Goal: Use online tool/utility: Utilize a website feature to perform a specific function

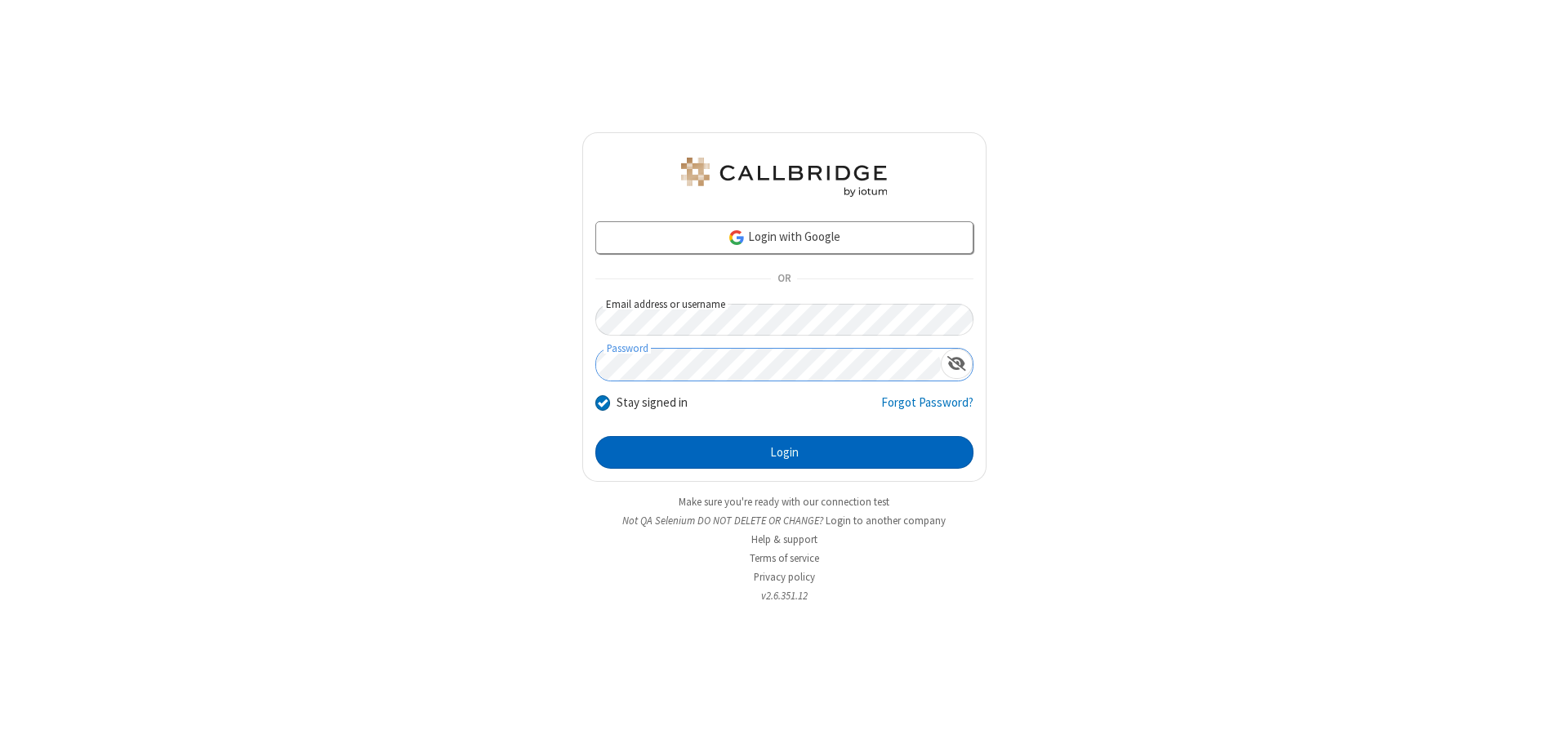
click at [784, 452] on button "Login" at bounding box center [784, 453] width 378 height 33
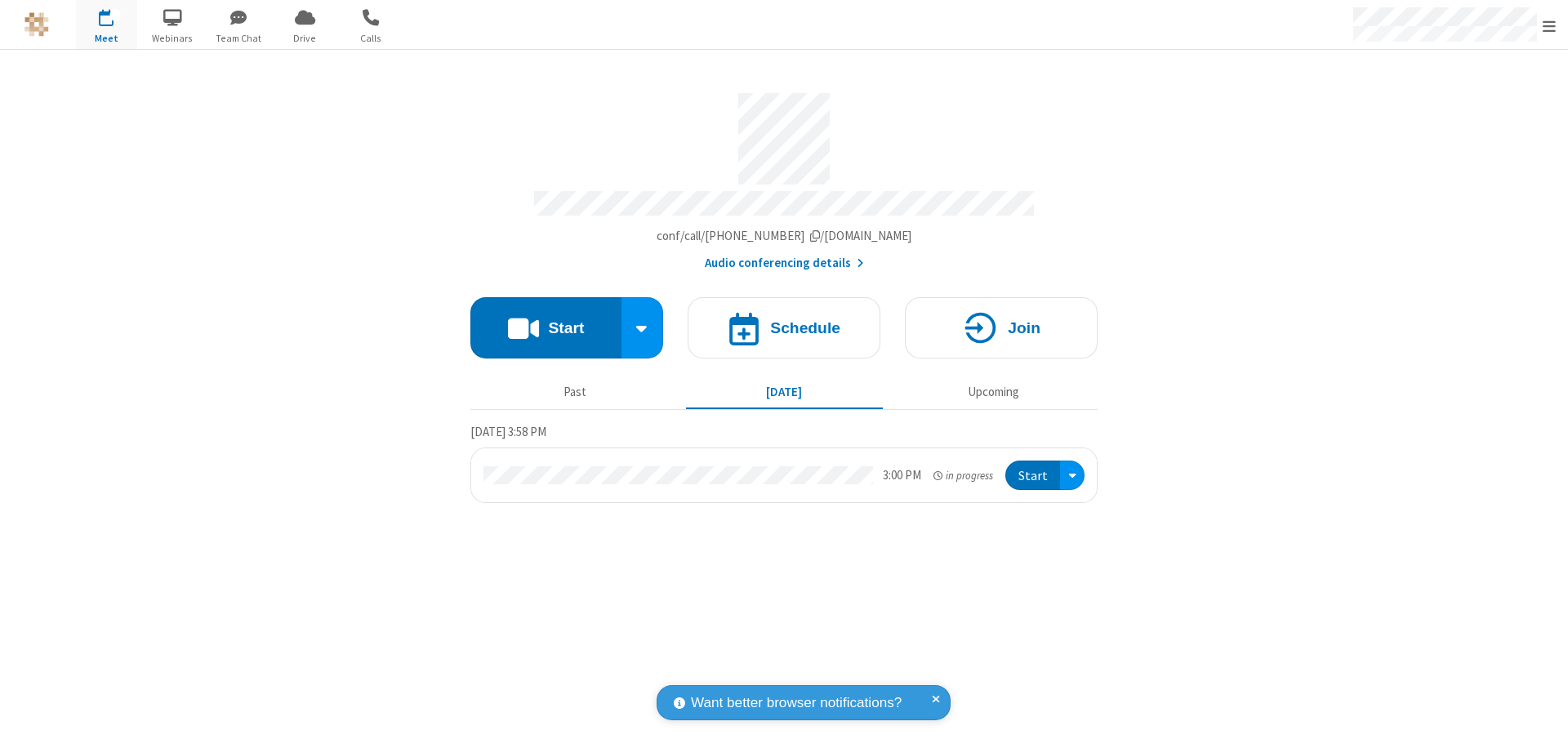
click at [546, 320] on button "Start" at bounding box center [546, 327] width 151 height 61
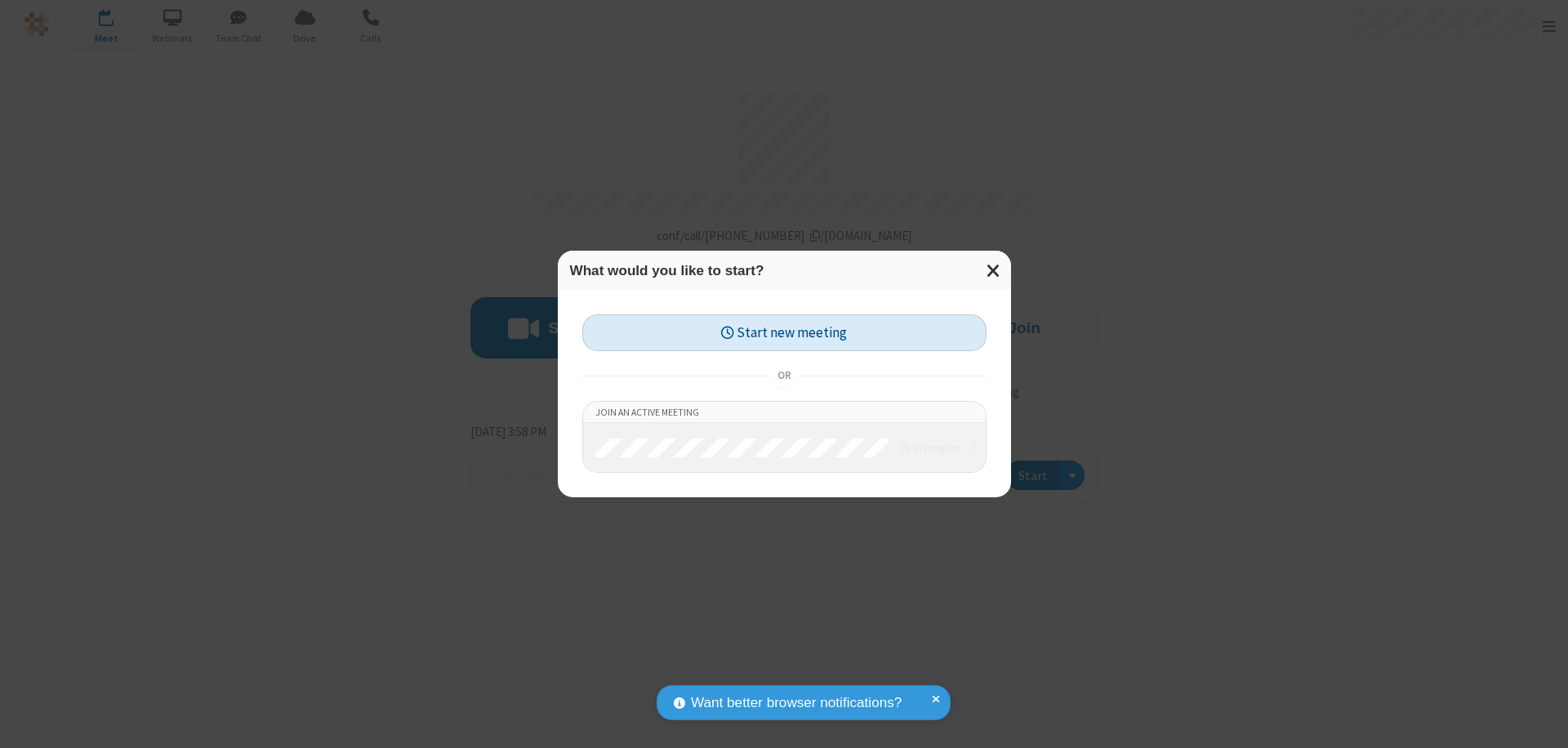
click at [784, 332] on button "Start new meeting" at bounding box center [784, 333] width 404 height 37
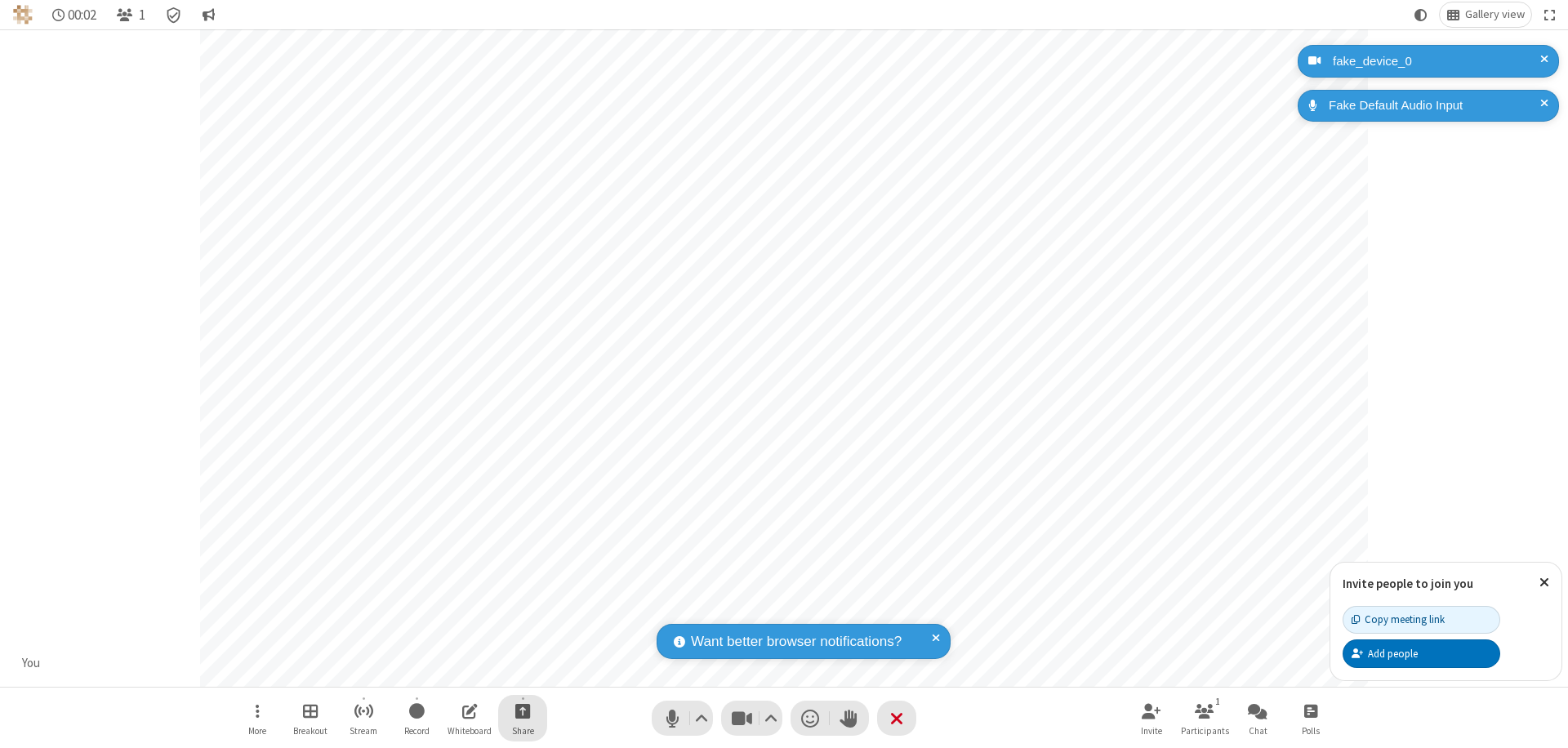
click at [522, 710] on span "Start sharing" at bounding box center [523, 710] width 16 height 20
click at [457, 671] on span "Share my screen" at bounding box center [456, 672] width 19 height 14
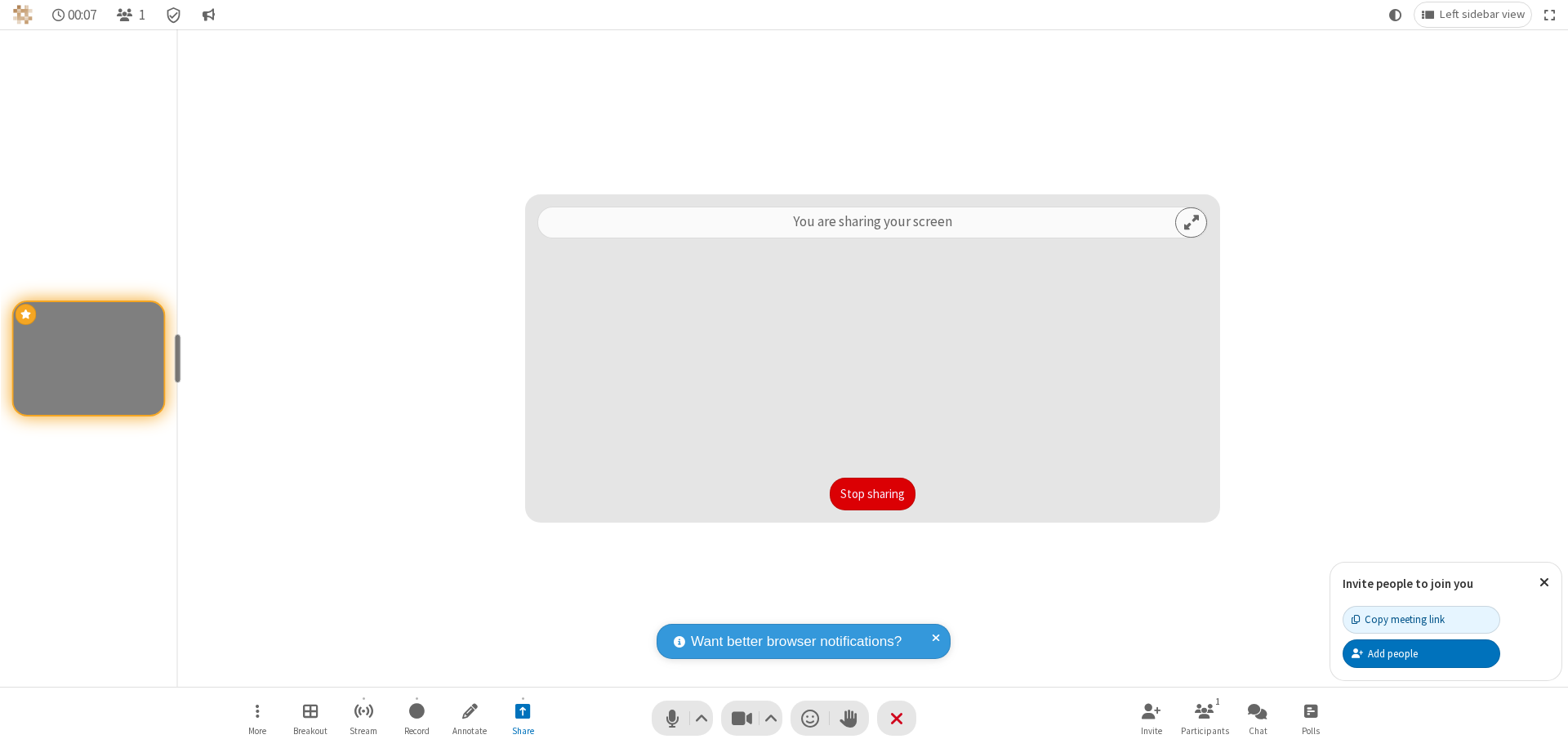
click at [872, 494] on button "Stop sharing" at bounding box center [873, 494] width 86 height 33
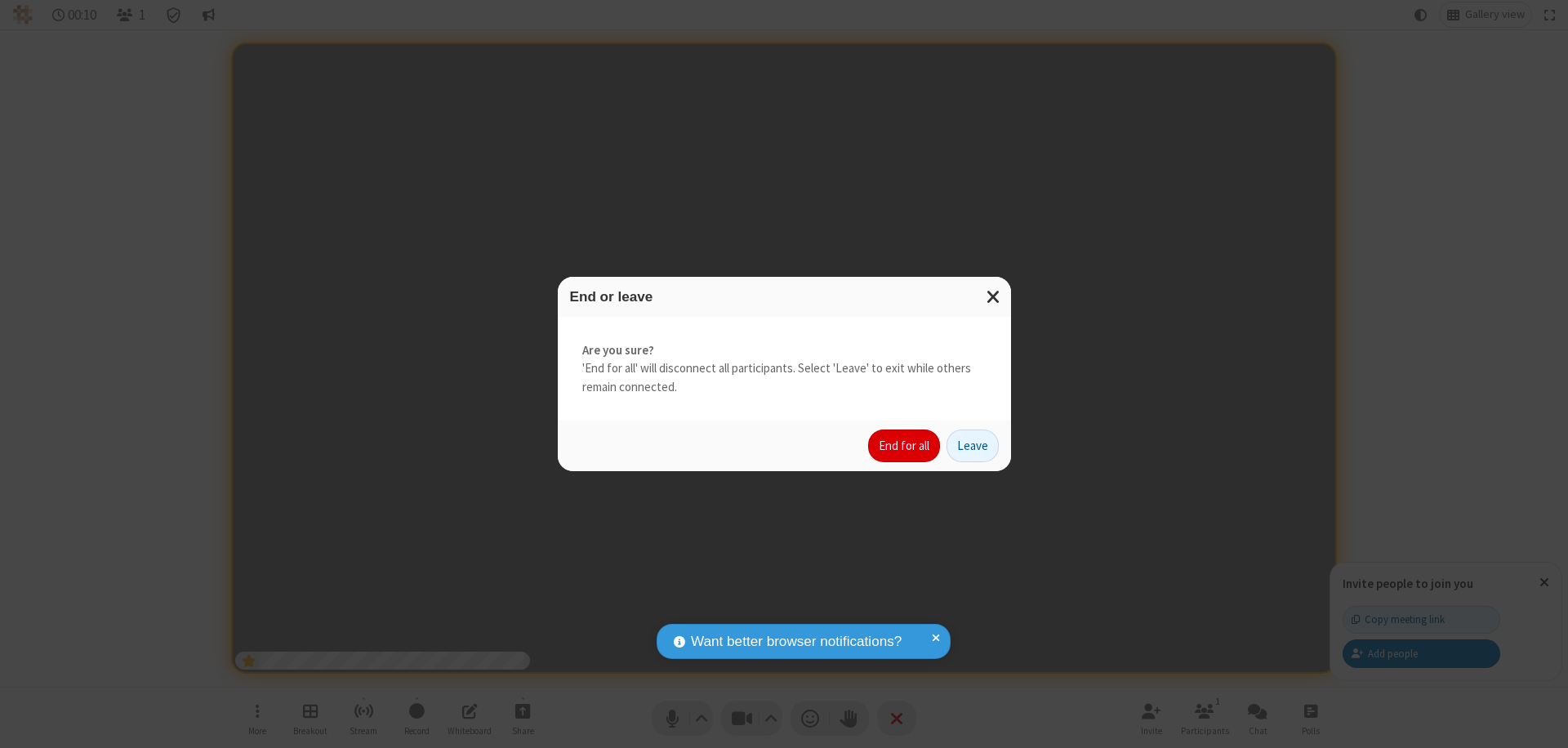
click at [905, 446] on button "End for all" at bounding box center [904, 446] width 72 height 33
